Goal: Navigation & Orientation: Find specific page/section

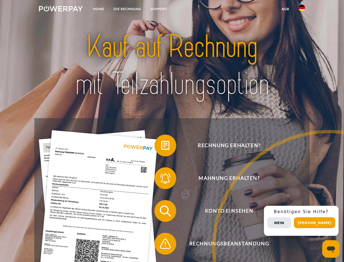
click at [61, 10] on img at bounding box center [61, 8] width 44 height 5
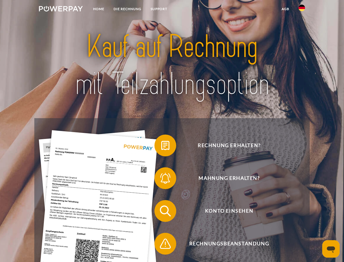
click at [302, 10] on img at bounding box center [302, 8] width 7 height 7
click at [285, 9] on link "agb" at bounding box center [285, 9] width 17 height 10
click at [161, 146] on span at bounding box center [157, 145] width 27 height 27
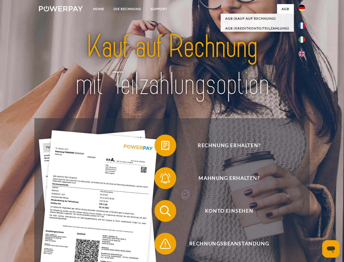
click at [161, 179] on span at bounding box center [157, 177] width 27 height 27
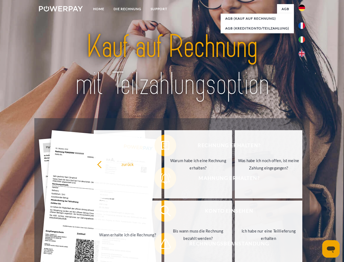
click at [164, 212] on link "Bis wann muss die Rechnung bezahlt werden?" at bounding box center [198, 234] width 68 height 68
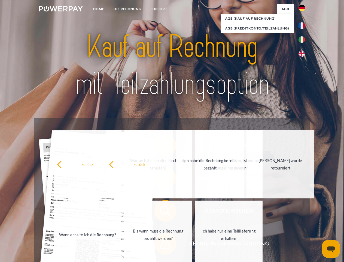
click at [161, 244] on span at bounding box center [157, 243] width 27 height 27
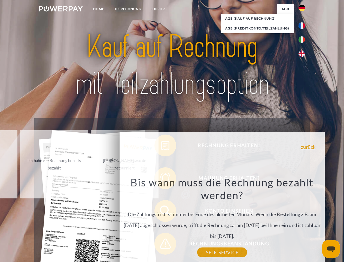
click at [303, 220] on div "Rechnung erhalten? Mahnung erhalten? Konto einsehen" at bounding box center [171, 227] width 275 height 218
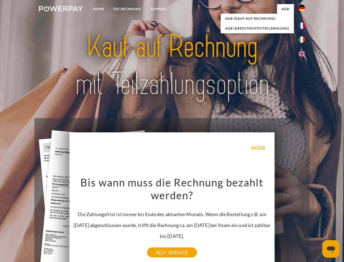
click at [290, 222] on span "Konto einsehen" at bounding box center [229, 211] width 134 height 22
click at [317, 222] on header "Home DIE RECHNUNG SUPPORT" at bounding box center [172, 188] width 344 height 376
